Goal: Check status: Check status

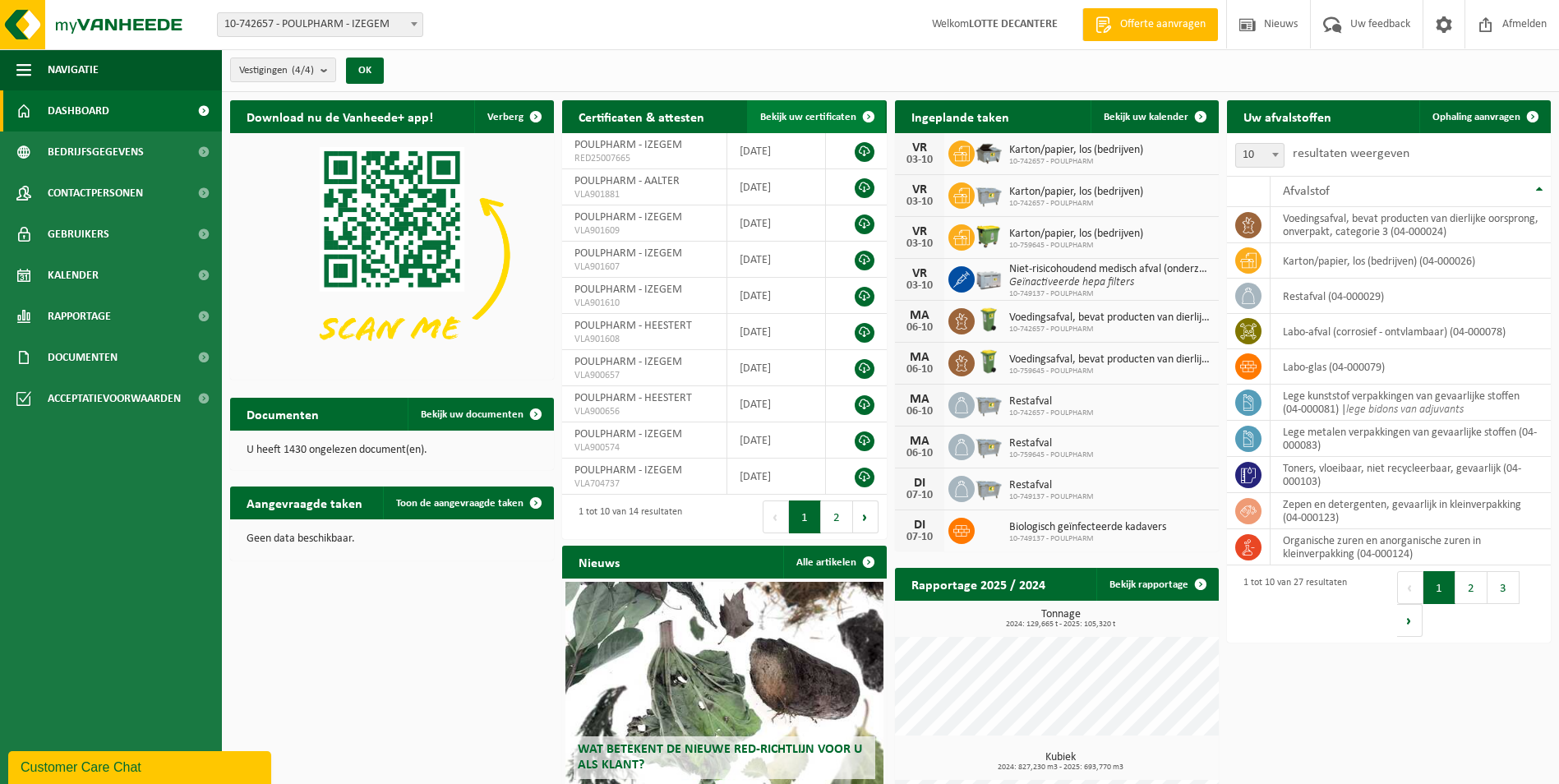
click at [799, 113] on span "Bekijk uw certificaten" at bounding box center [807, 117] width 96 height 11
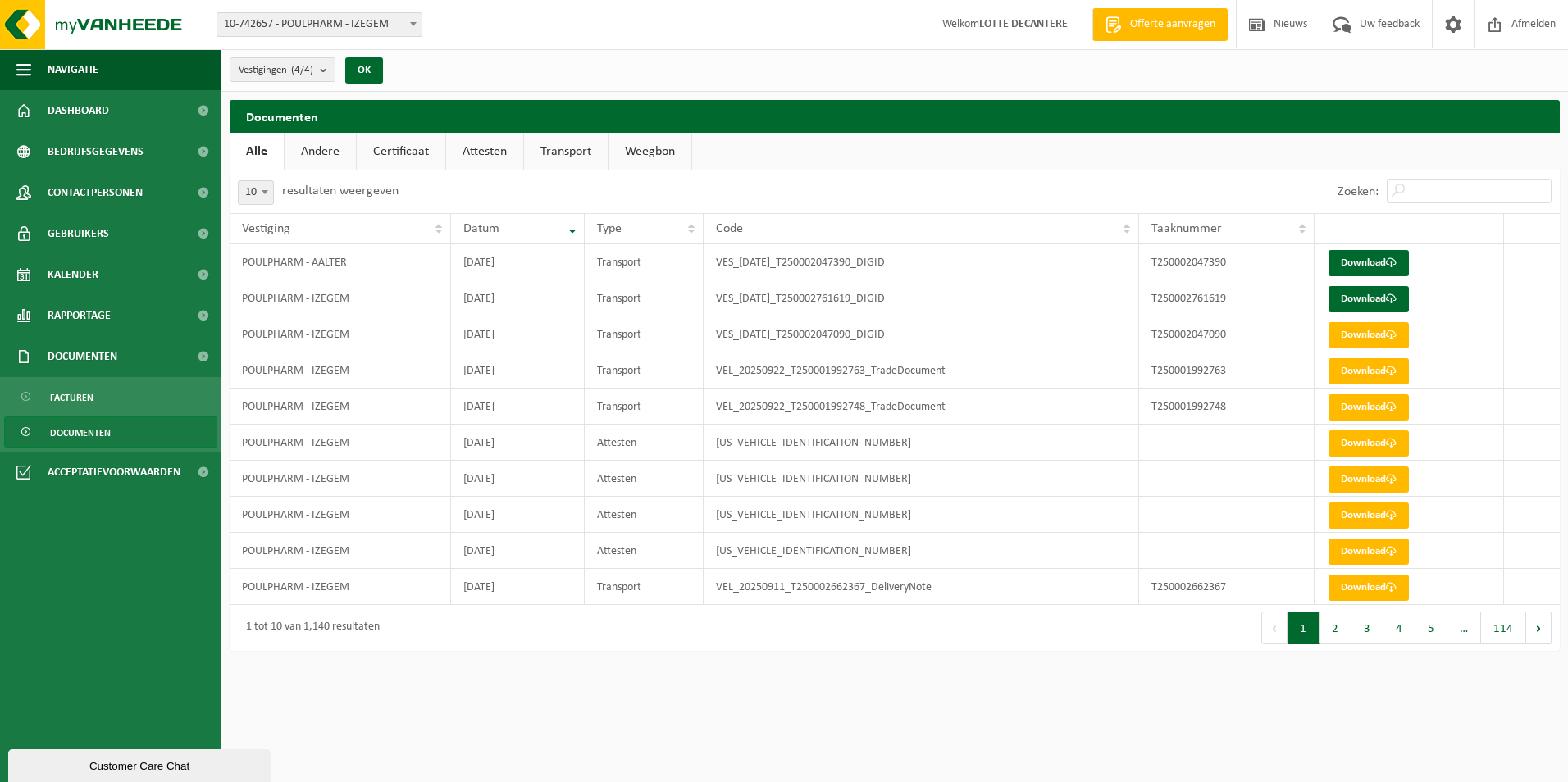
click at [478, 148] on link "Attesten" at bounding box center [485, 151] width 77 height 37
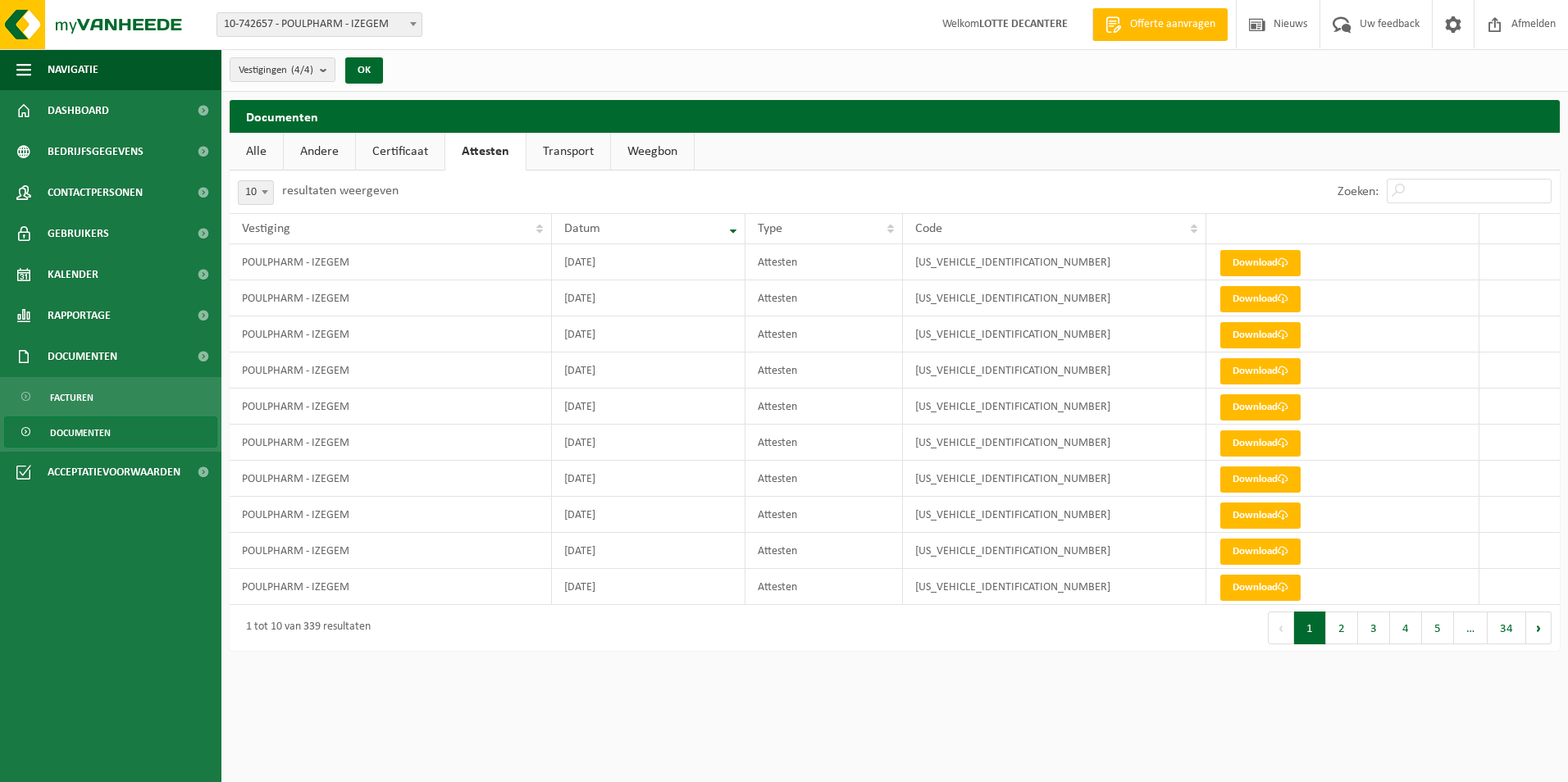
click at [686, 72] on div "Vestigingen (4/4) Alles selecteren Alles deselecteren POULPHARM - IZEGEM POULPH…" at bounding box center [895, 70] width 1347 height 42
click at [679, 73] on div "Vestigingen (4/4) Alles selecteren Alles deselecteren POULPHARM - IZEGEM POULPH…" at bounding box center [895, 70] width 1347 height 42
click at [767, 730] on html "Vestiging: 10-742657 - POULPHARM - IZEGEM 10-759645 - POULPHARM - IZEGEM 10-748…" at bounding box center [784, 391] width 1568 height 782
